Goal: Information Seeking & Learning: Learn about a topic

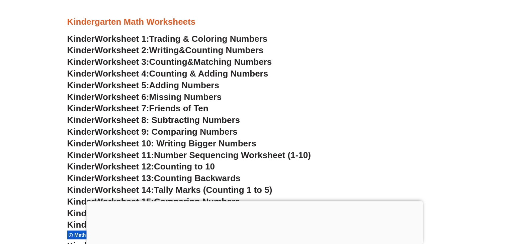
scroll to position [315, 0]
click at [196, 51] on span "Counting Numbers" at bounding box center [224, 50] width 78 height 10
click at [132, 62] on span "Worksheet 3:" at bounding box center [122, 62] width 55 height 10
click at [177, 74] on span "Counting & Adding Numbers" at bounding box center [208, 74] width 119 height 10
click at [187, 86] on span "Adding Numbers" at bounding box center [184, 85] width 70 height 10
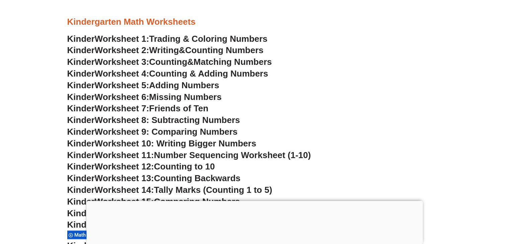
click at [202, 101] on span "Missing Numbers" at bounding box center [185, 97] width 73 height 10
click at [194, 109] on span "Friends of Ten" at bounding box center [178, 108] width 59 height 10
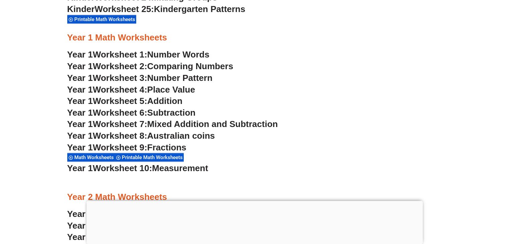
scroll to position [634, 0]
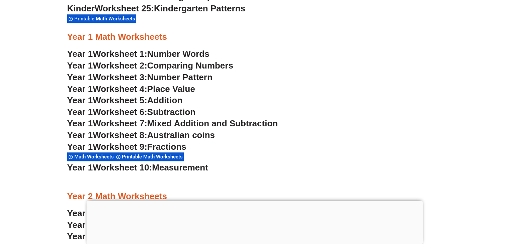
click at [166, 89] on span "Place Value" at bounding box center [171, 89] width 48 height 10
click at [181, 78] on span "Number Pattern" at bounding box center [179, 77] width 65 height 10
click at [163, 66] on span "Comparing Numbers" at bounding box center [190, 66] width 86 height 10
click at [170, 99] on span "Addition" at bounding box center [164, 100] width 35 height 10
click at [170, 113] on span "Subtraction" at bounding box center [171, 112] width 48 height 10
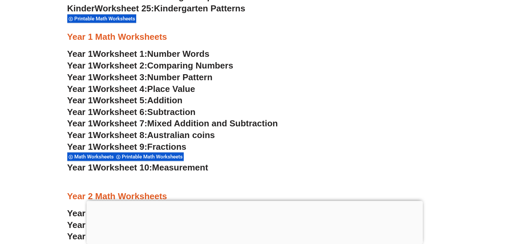
click at [191, 124] on span "Mixed Addition and Subtraction" at bounding box center [212, 123] width 131 height 10
click at [166, 143] on span "Fractions" at bounding box center [166, 147] width 39 height 10
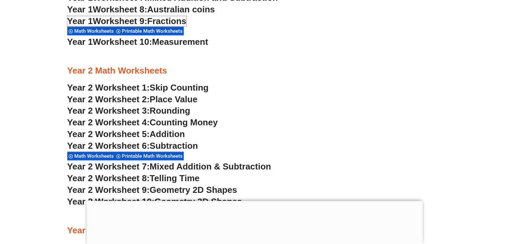
scroll to position [764, 0]
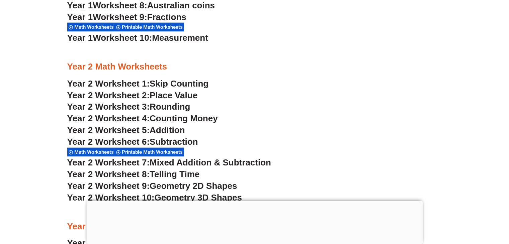
click at [172, 40] on span "Measurement" at bounding box center [180, 38] width 56 height 10
click at [181, 119] on span "Counting Money" at bounding box center [184, 118] width 68 height 10
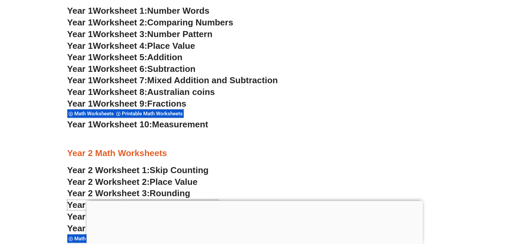
scroll to position [676, 0]
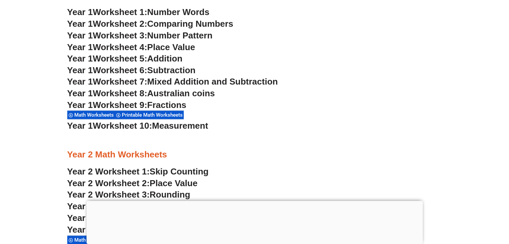
click at [208, 91] on span "Australian coins" at bounding box center [181, 93] width 68 height 10
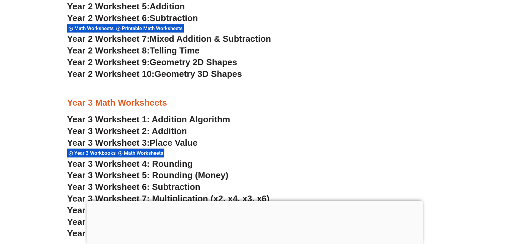
scroll to position [888, 0]
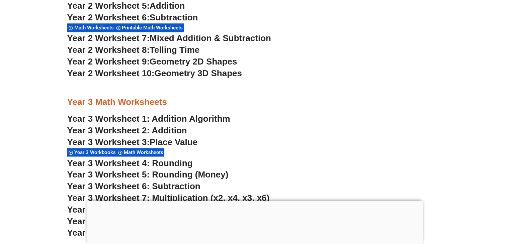
click at [177, 8] on span "Addition" at bounding box center [167, 6] width 35 height 10
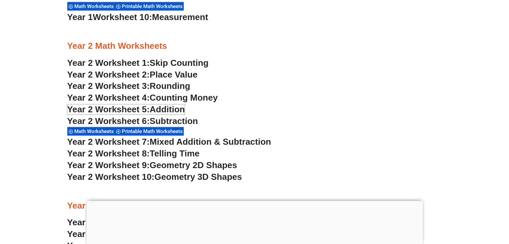
scroll to position [786, 0]
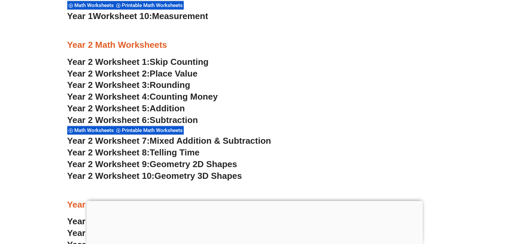
click at [173, 74] on span "Place Value" at bounding box center [174, 74] width 48 height 10
click at [147, 59] on span "Year 2 Worksheet 1:" at bounding box center [108, 62] width 83 height 10
